Goal: Task Accomplishment & Management: Use online tool/utility

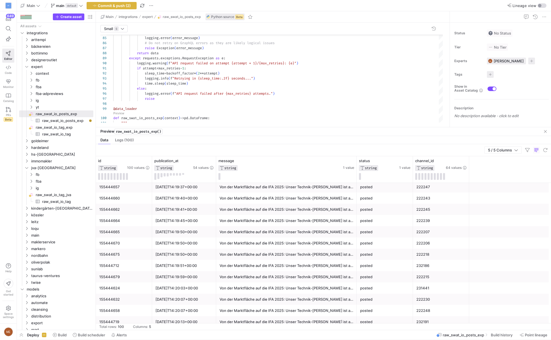
scroll to position [946, 0]
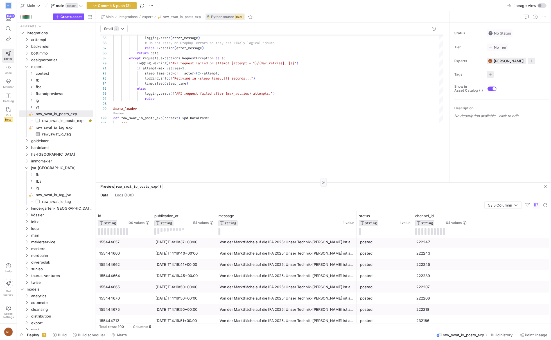
drag, startPoint x: 231, startPoint y: 127, endPoint x: 239, endPoint y: 182, distance: 55.7
click at [239, 182] on div at bounding box center [323, 182] width 455 height 0
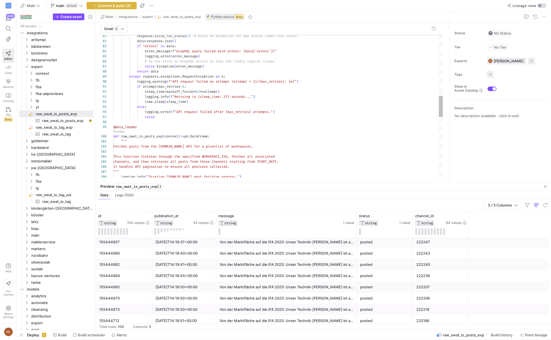
click at [294, 83] on div """" def raw_swat_io_posts_exp ( context ) -> pd . DataFrame : @data_loader logg…" at bounding box center [277, 106] width 329 height 964
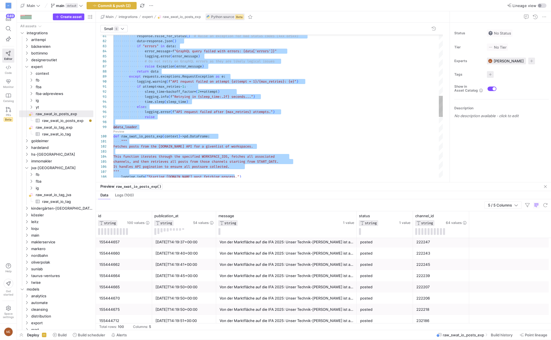
type textarea "return df"
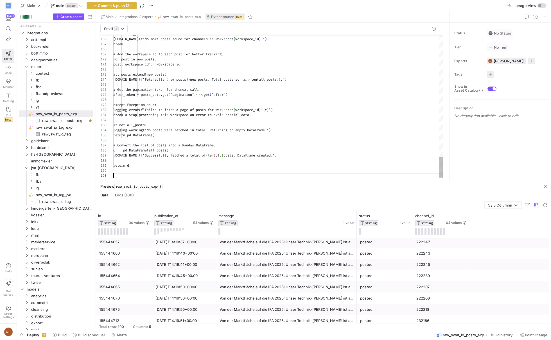
scroll to position [10, 0]
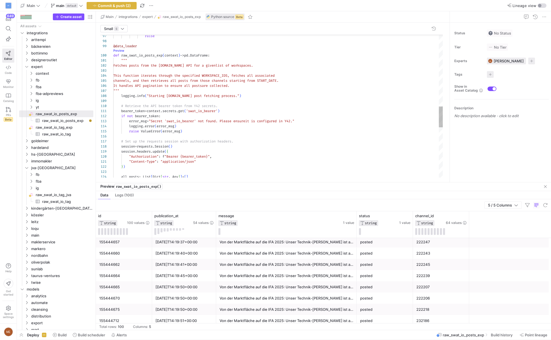
click at [122, 51] on link "Preview" at bounding box center [118, 50] width 11 height 3
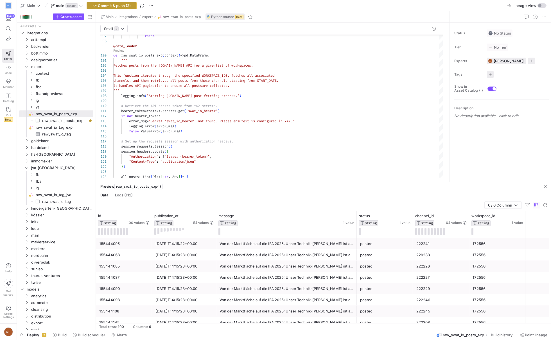
click at [99, 3] on span "button" at bounding box center [111, 5] width 49 height 7
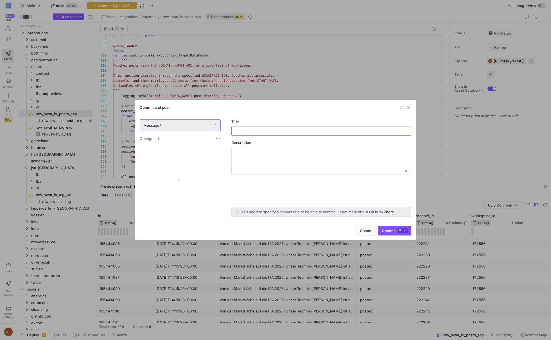
click at [305, 120] on div "Title" at bounding box center [321, 121] width 180 height 4
click at [305, 135] on as-split-area "Title Description You need to specify a commit title to be able to commit. Lear…" at bounding box center [321, 168] width 189 height 106
click at [305, 132] on input "text" at bounding box center [321, 131] width 170 height 4
type input "Added all post integration"
click at [389, 230] on span "Commit ⌘ ⏎" at bounding box center [395, 230] width 26 height 4
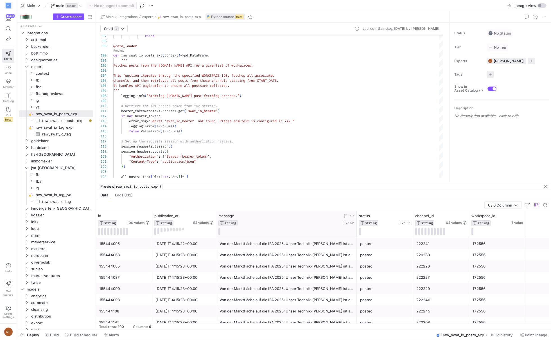
click at [286, 215] on div "message" at bounding box center [279, 216] width 123 height 4
click at [288, 204] on div "6 / 6 Columns" at bounding box center [323, 205] width 455 height 12
click at [498, 335] on span "Build history" at bounding box center [502, 335] width 22 height 4
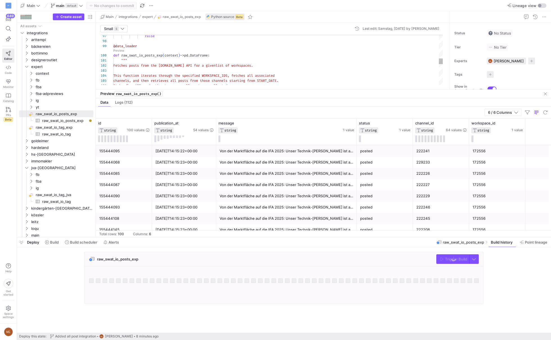
click at [506, 258] on div "raw_swat_io_posts_exp Trigger Build" at bounding box center [283, 280] width 532 height 56
click at [413, 247] on div "Deploy Build Build scheduler Alerts raw_swat_io_posts_exp Build history Point l…" at bounding box center [284, 242] width 534 height 10
click at [423, 168] on div "229233" at bounding box center [440, 162] width 49 height 11
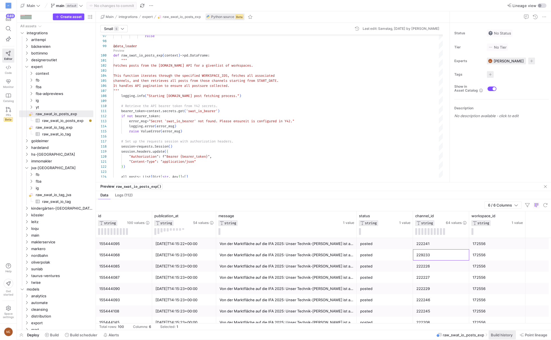
click at [506, 335] on span "Build history" at bounding box center [502, 335] width 22 height 4
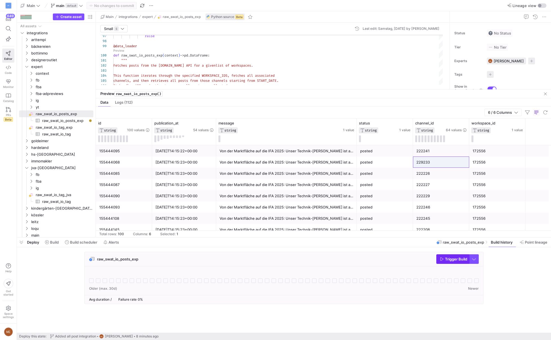
click at [448, 261] on span "Trigger Build" at bounding box center [456, 259] width 22 height 4
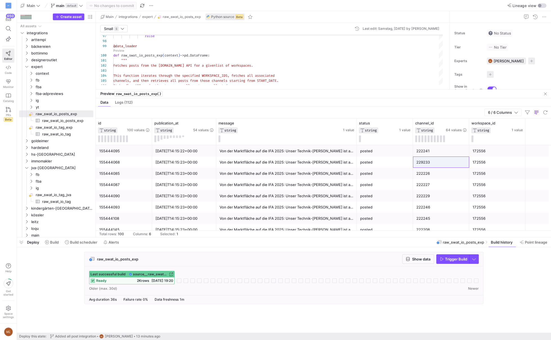
click at [143, 275] on span "source__raw_swat_io_posts_exp__raw_swat_io_posts_exp" at bounding box center [150, 274] width 35 height 4
